Goal: Information Seeking & Learning: Learn about a topic

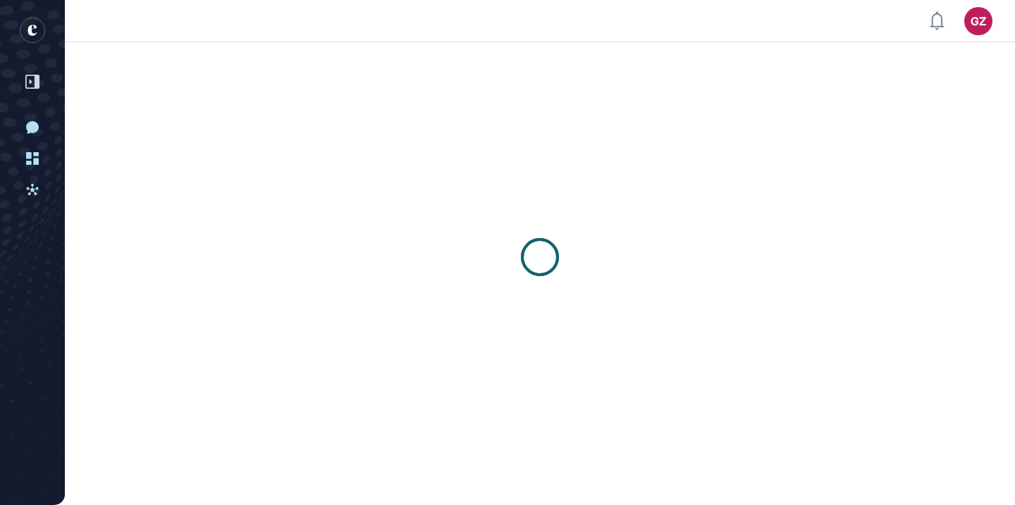
scroll to position [1, 1]
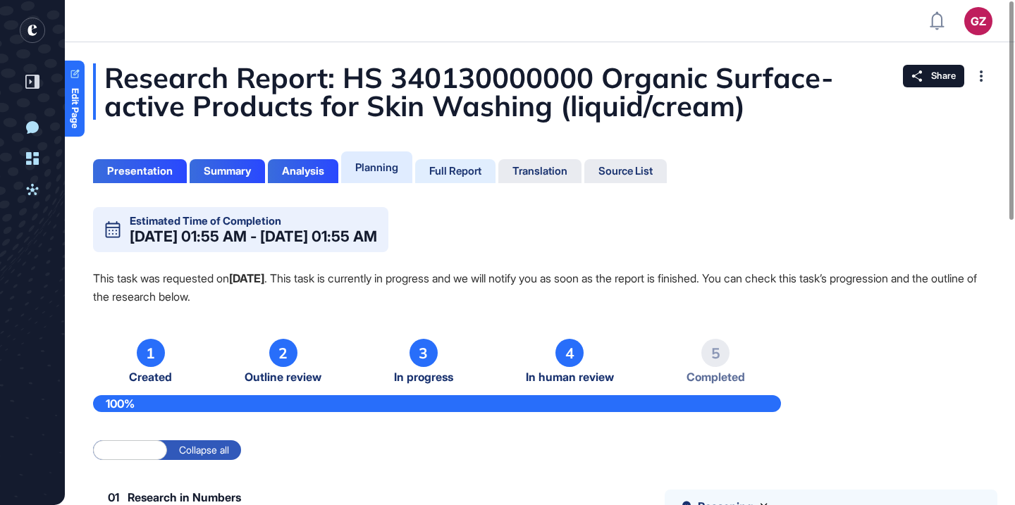
click at [454, 163] on div "Full Report" at bounding box center [455, 171] width 80 height 24
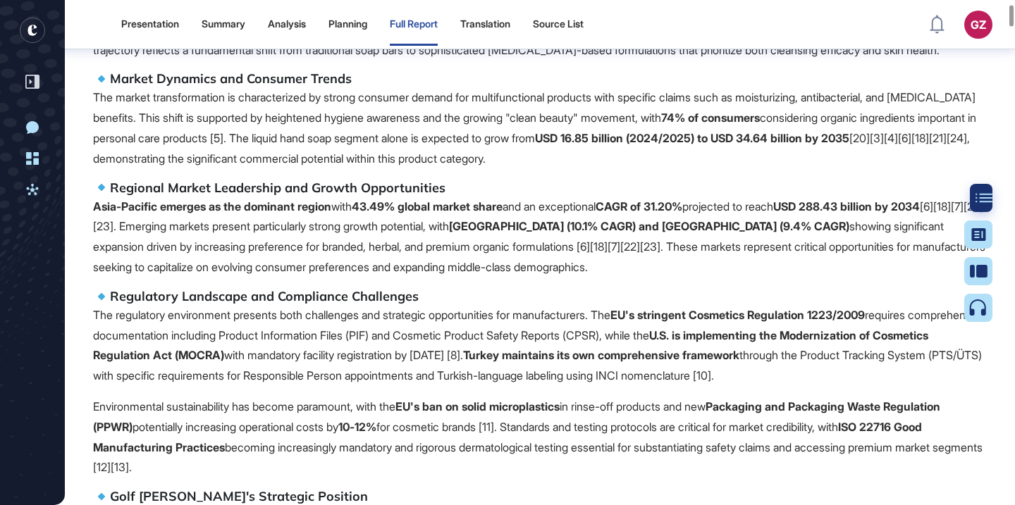
scroll to position [454, 0]
click at [991, 184] on div at bounding box center [984, 198] width 28 height 28
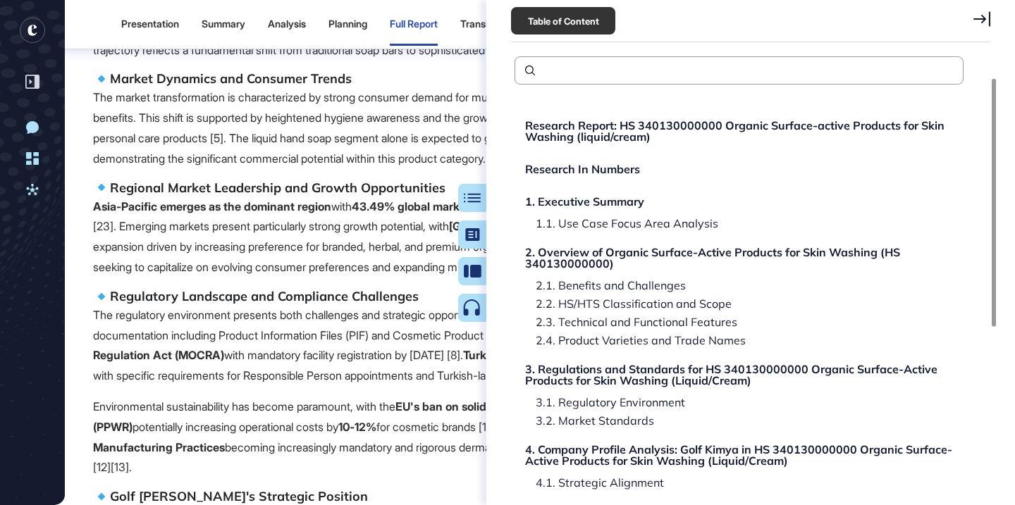
scroll to position [323, 0]
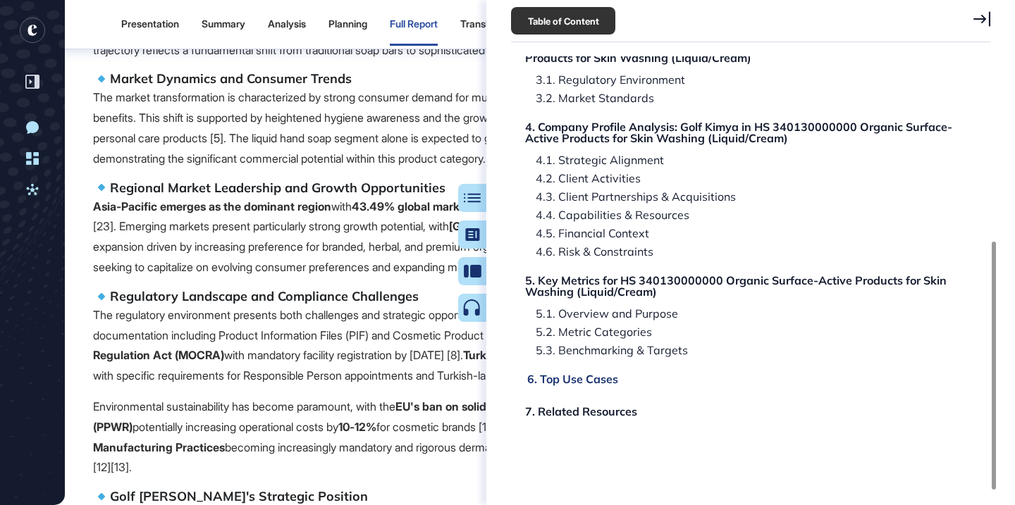
click at [601, 382] on div "6. Top Use Cases" at bounding box center [572, 379] width 91 height 11
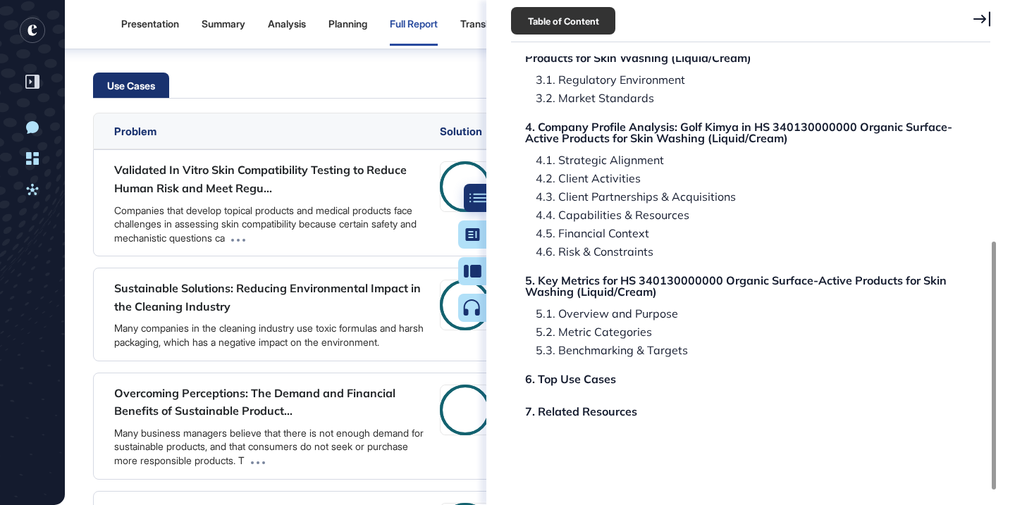
click at [476, 195] on icon at bounding box center [477, 197] width 17 height 9
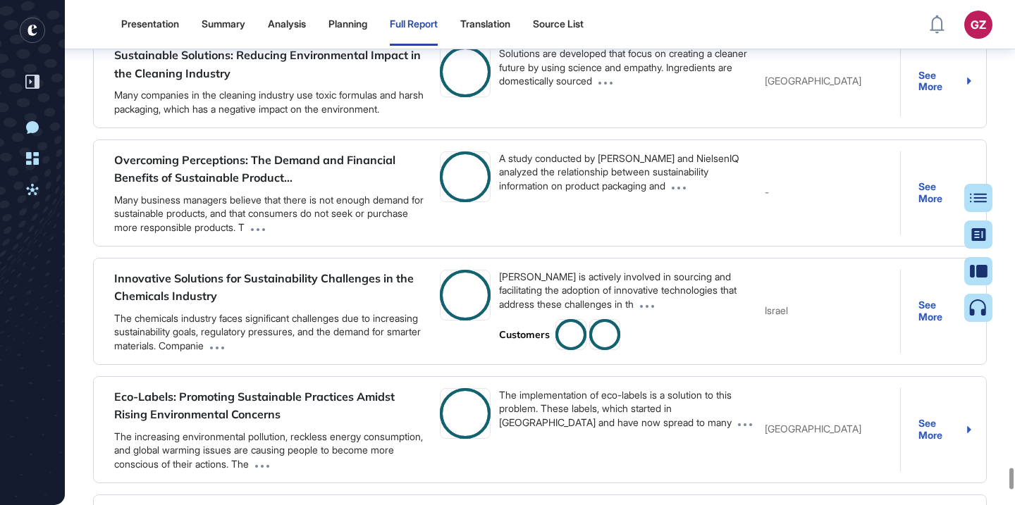
scroll to position [345, 0]
